Goal: Information Seeking & Learning: Learn about a topic

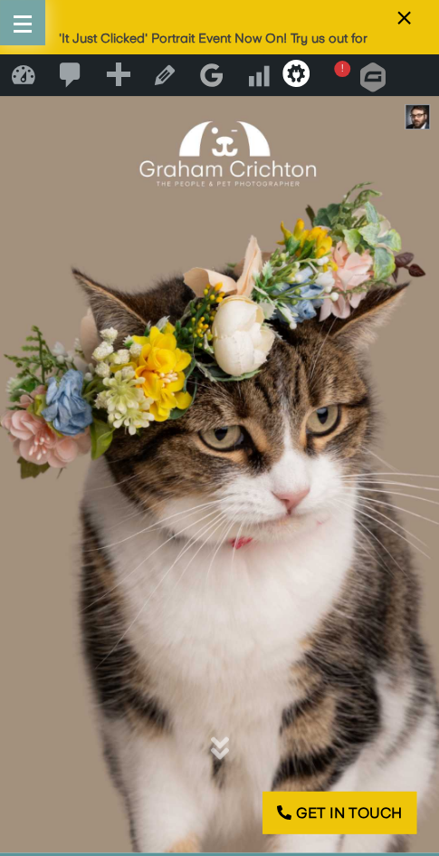
click at [26, 20] on button "button" at bounding box center [22, 22] width 45 height 45
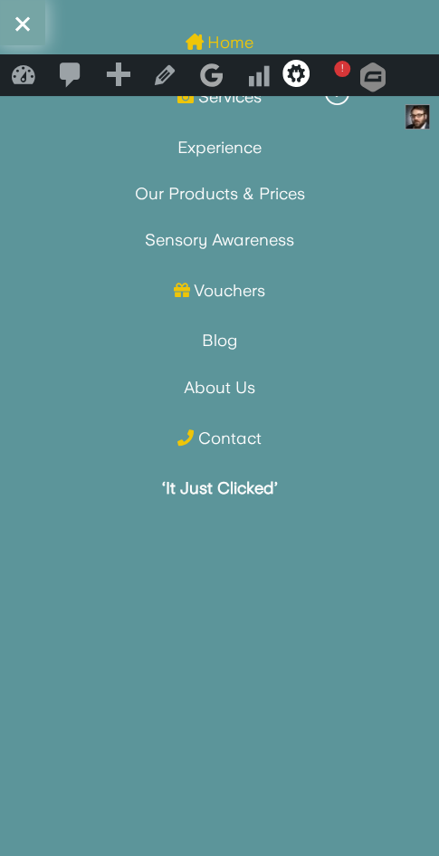
click at [24, 21] on span "button" at bounding box center [22, 23] width 14 height 14
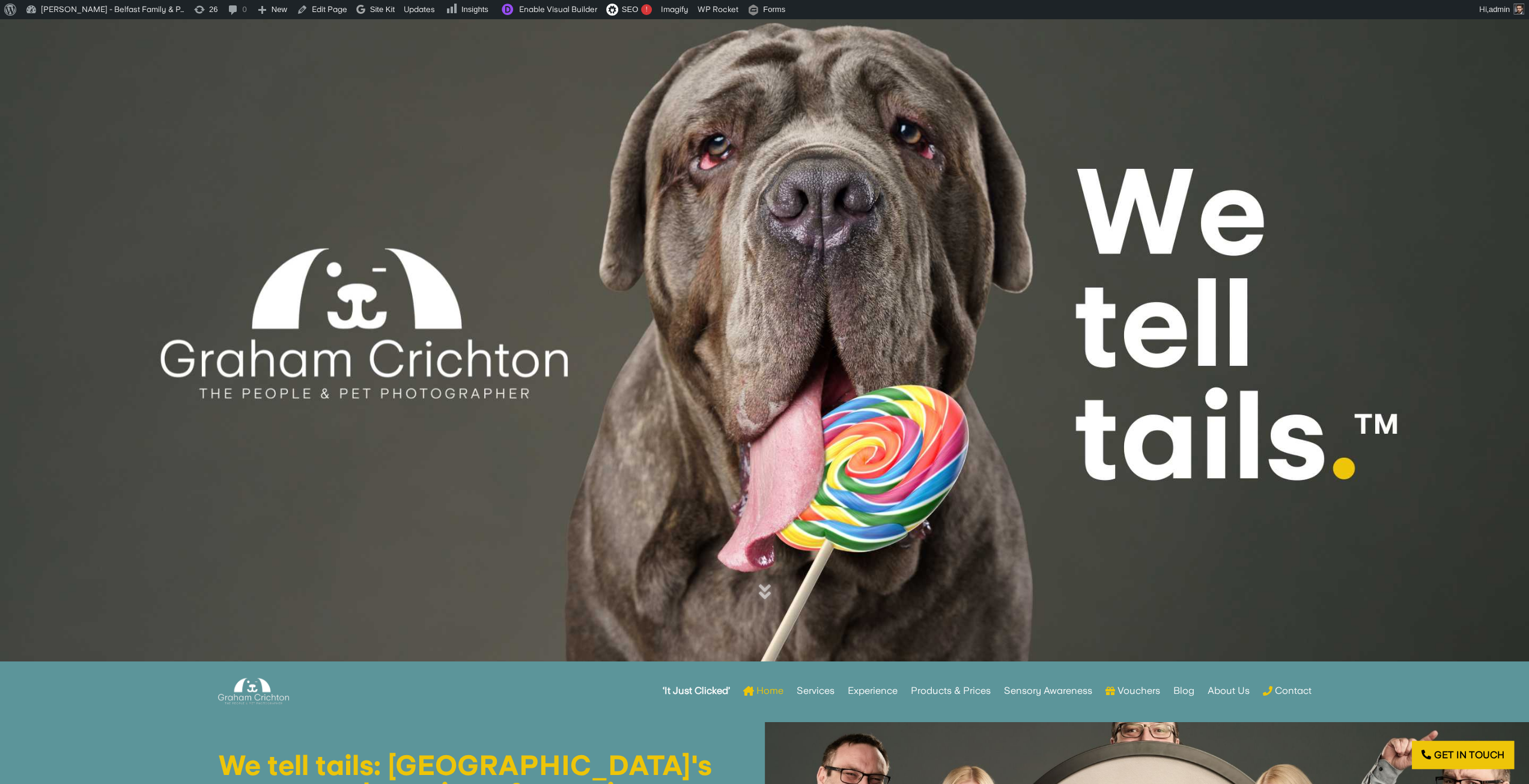
scroll to position [180, 0]
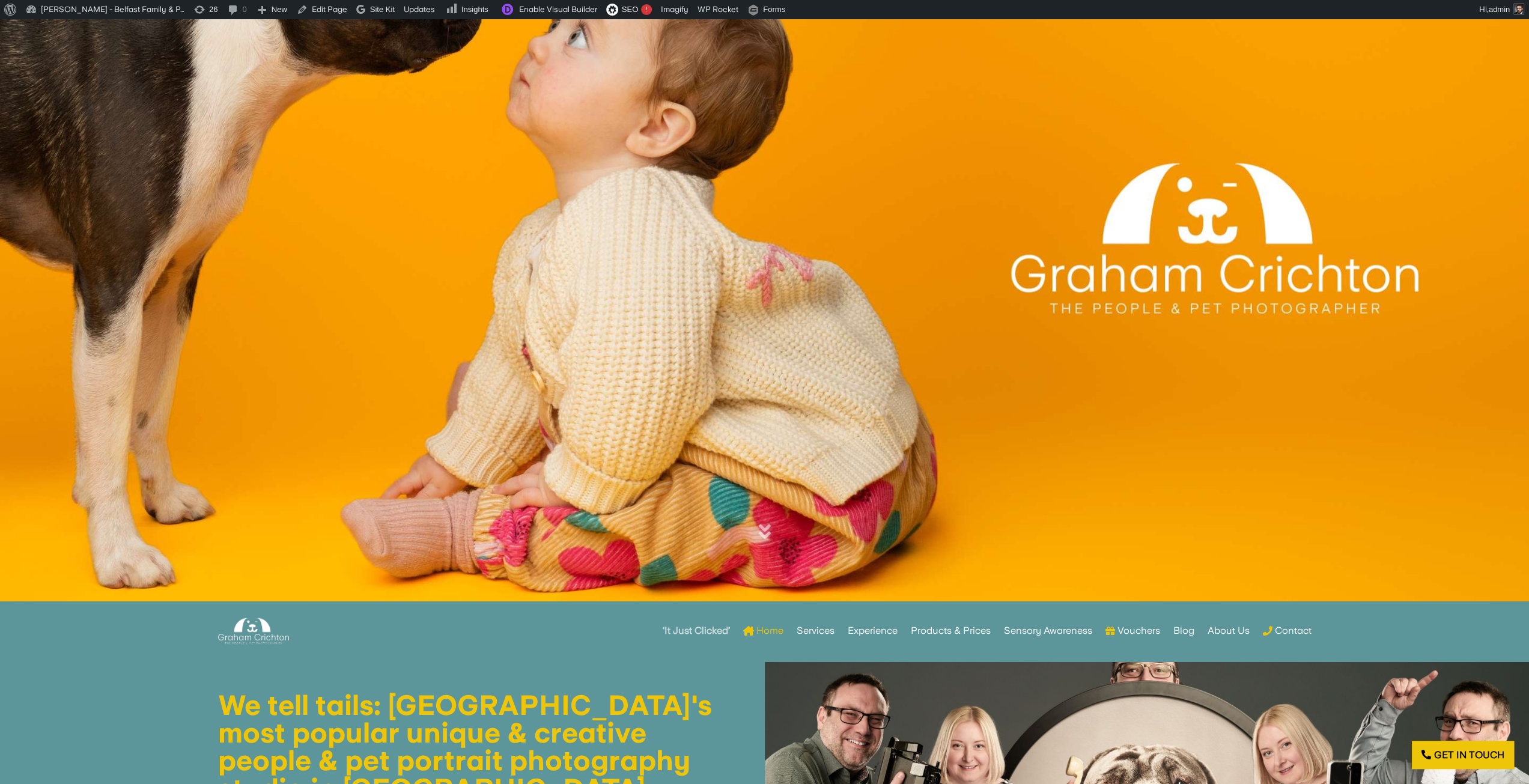
click at [683, 629] on strong "‘It Just Clicked’" at bounding box center [696, 631] width 67 height 9
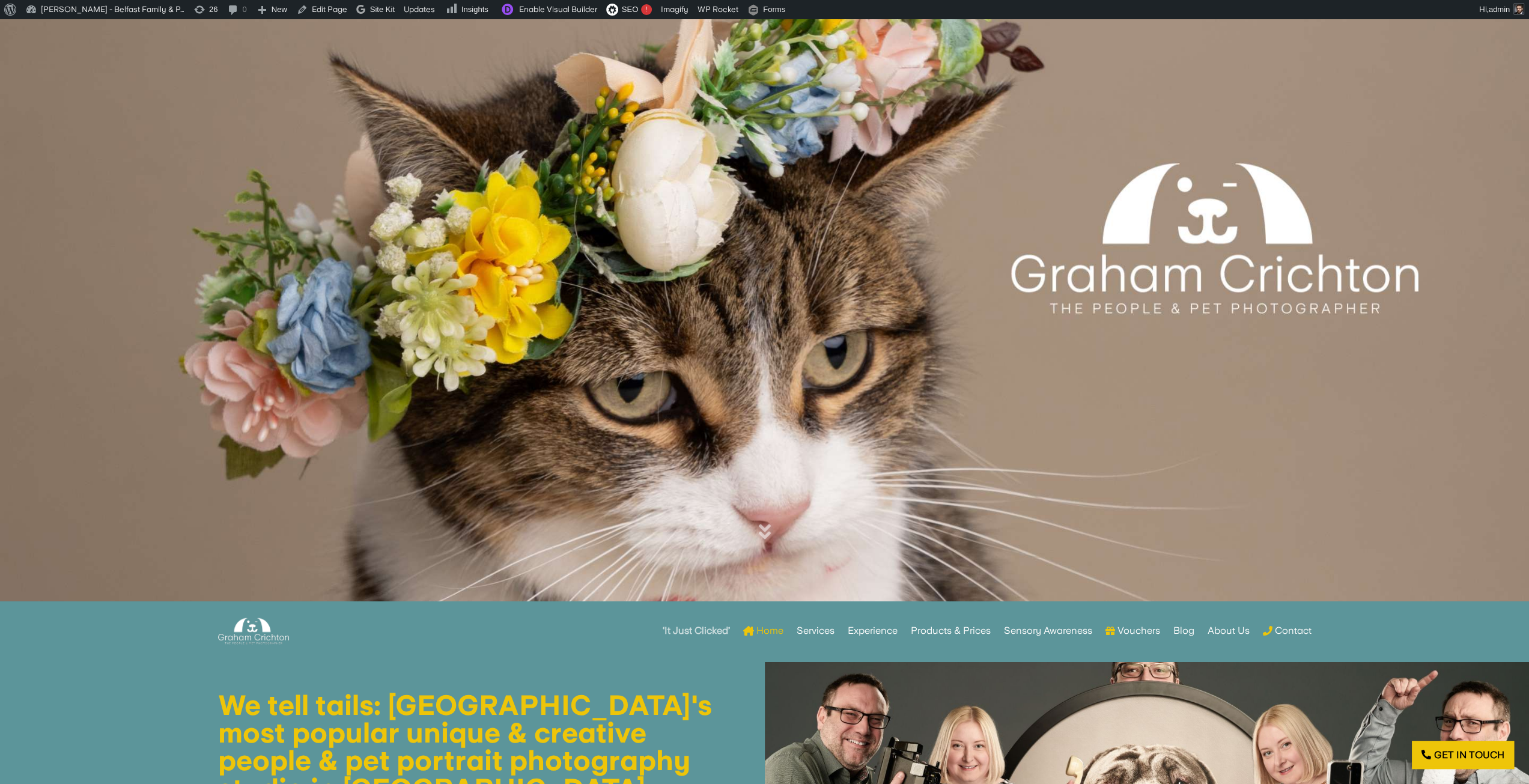
click at [705, 631] on strong "‘It Just Clicked’" at bounding box center [696, 631] width 67 height 9
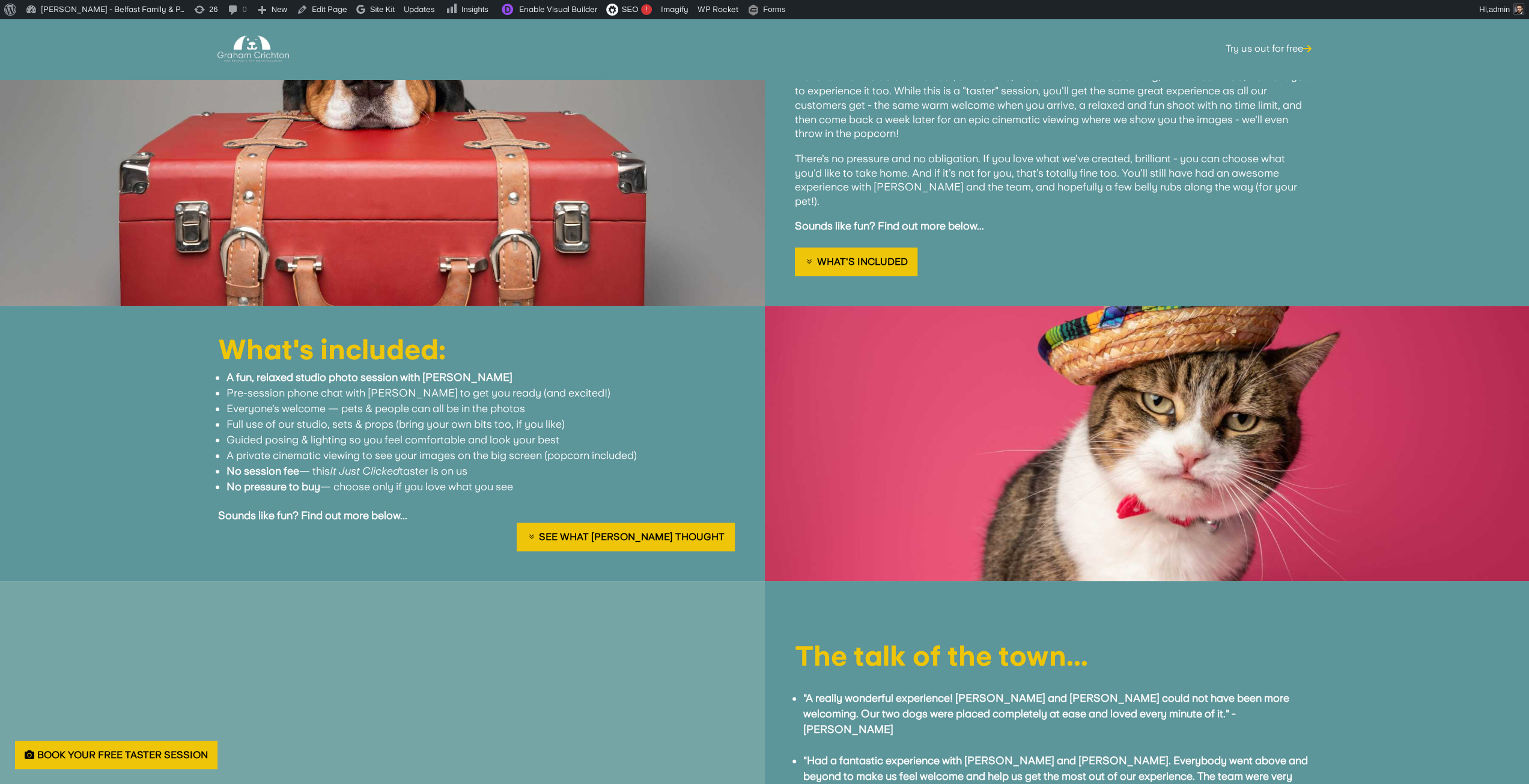
scroll to position [1502, 0]
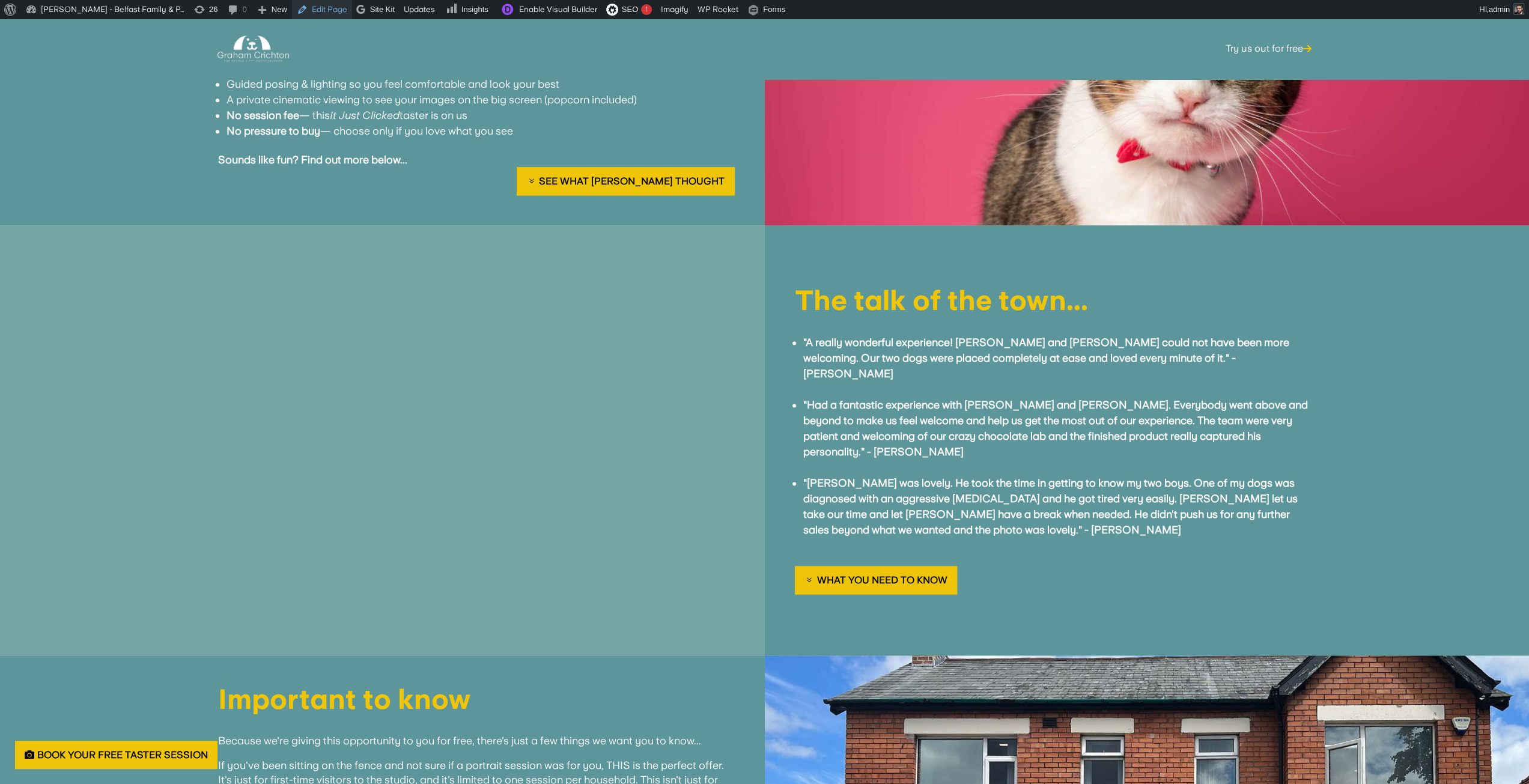
click at [321, 8] on link "Edit Page" at bounding box center [322, 9] width 60 height 19
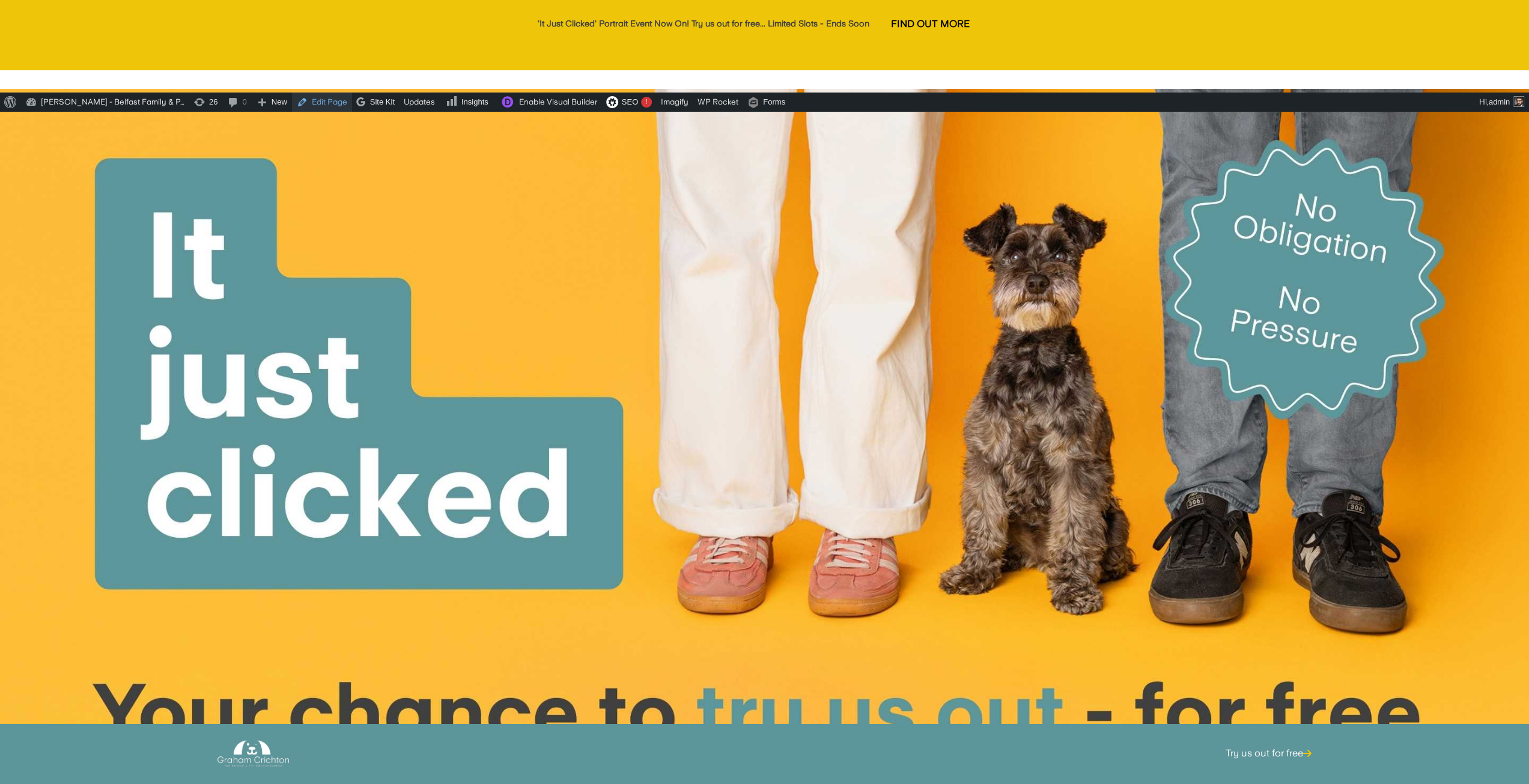
scroll to position [0, 0]
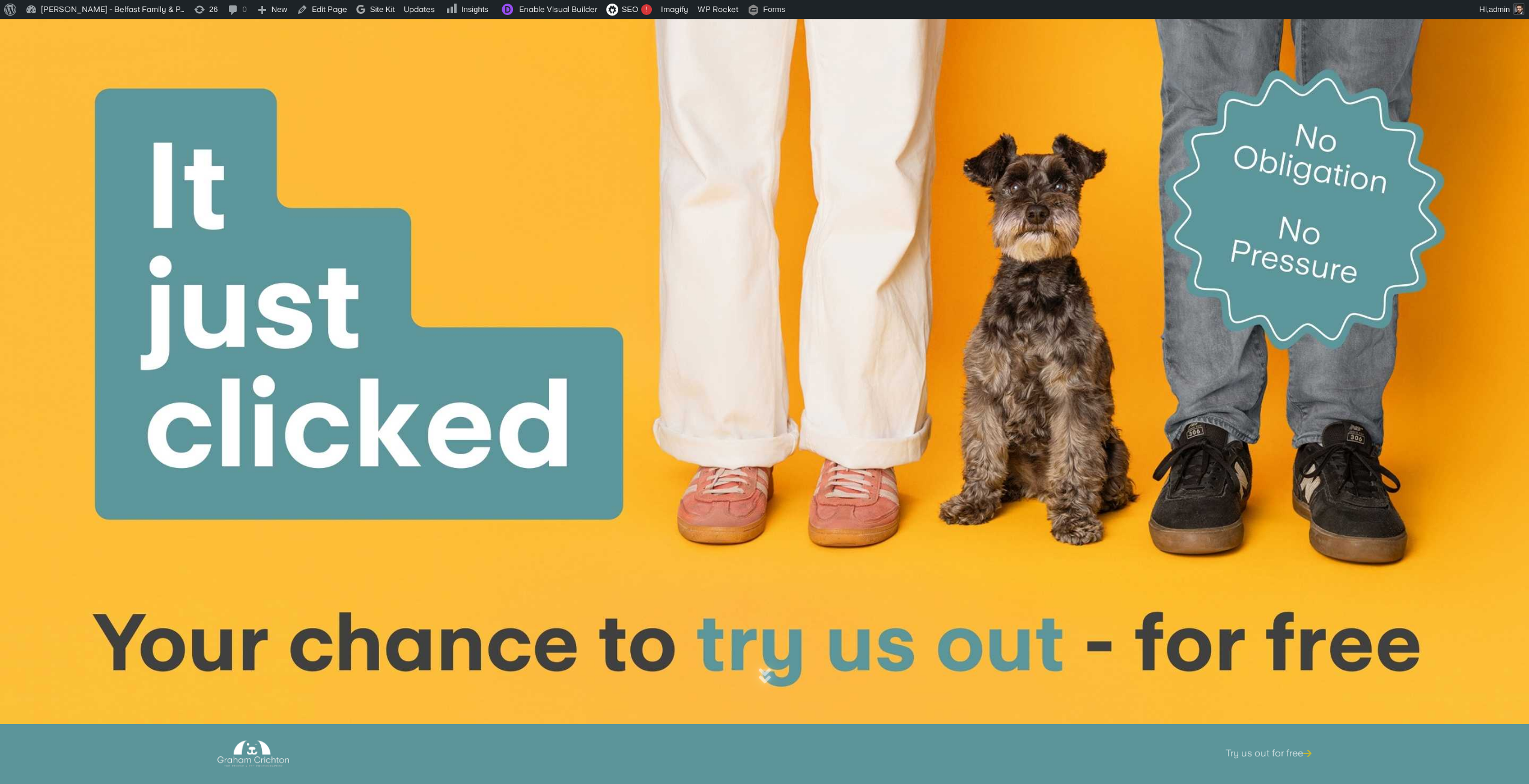
click at [1276, 755] on link "Try us out for free" at bounding box center [1269, 775] width 86 height 47
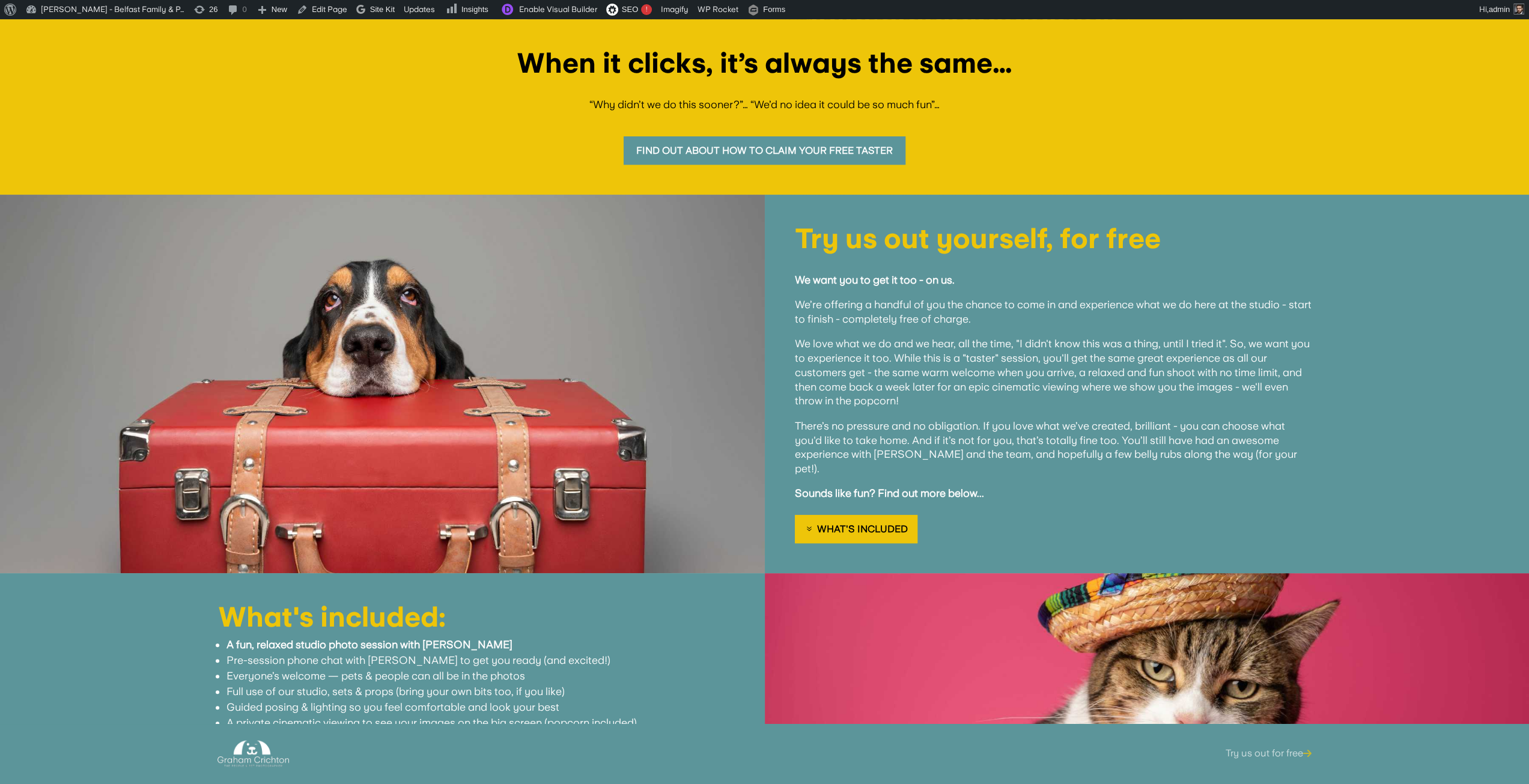
click at [1276, 754] on link "Try us out for free" at bounding box center [1268, 753] width 86 height 47
